Goal: Transaction & Acquisition: Purchase product/service

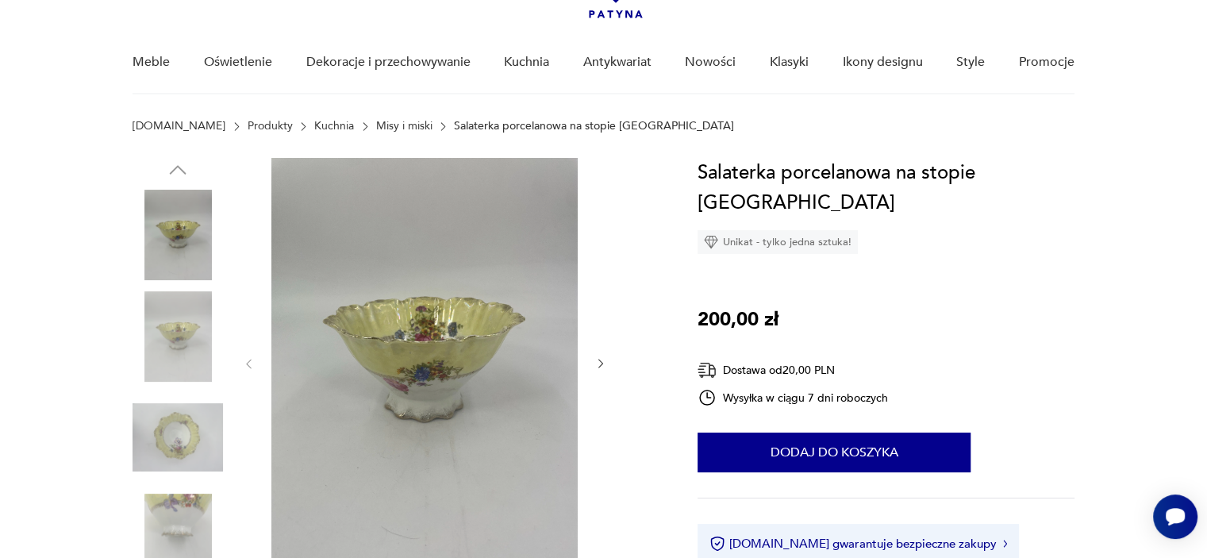
click at [410, 366] on img at bounding box center [425, 362] width 306 height 409
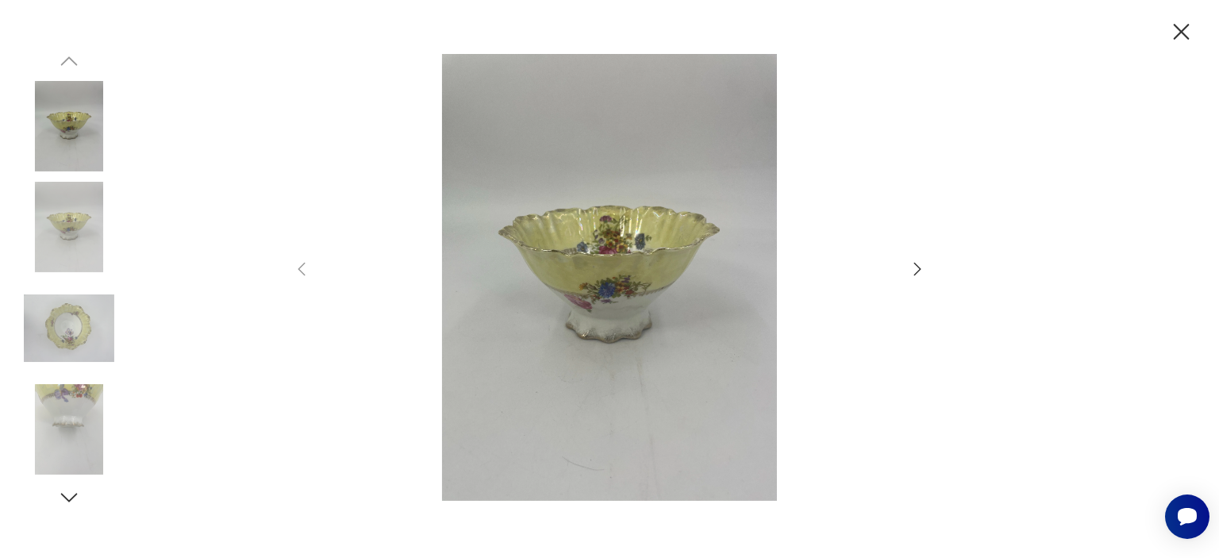
click at [56, 334] on img at bounding box center [69, 328] width 91 height 91
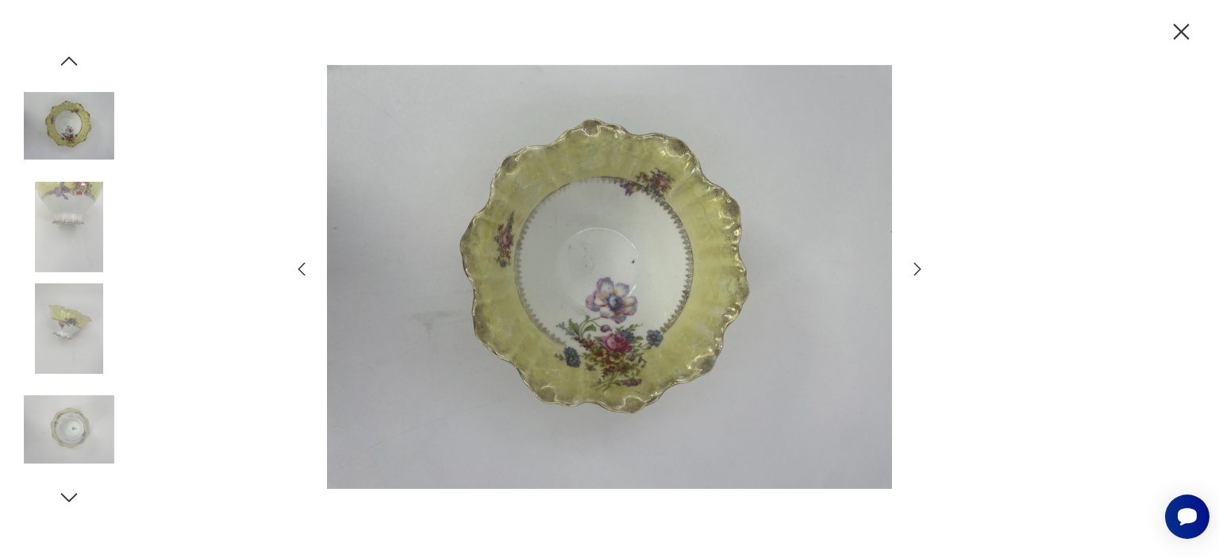
click at [615, 355] on img at bounding box center [609, 277] width 565 height 446
click at [70, 141] on img at bounding box center [69, 126] width 91 height 91
click at [1172, 34] on icon "button" at bounding box center [1182, 32] width 28 height 28
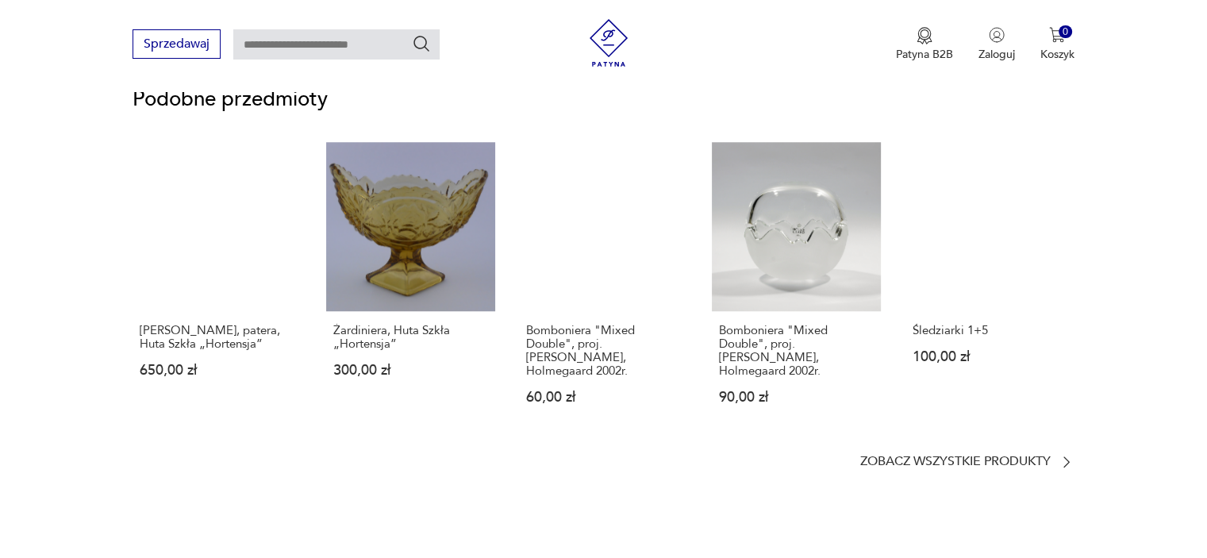
scroll to position [846, 0]
